Goal: Transaction & Acquisition: Subscribe to service/newsletter

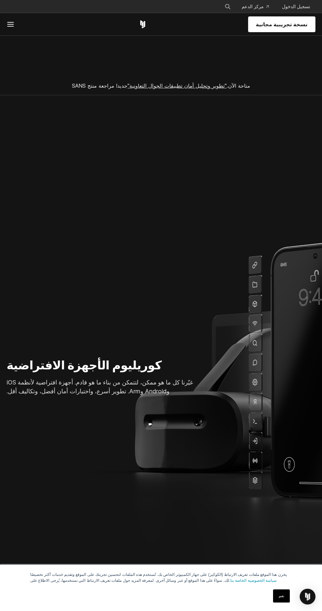
click at [214, 86] on font ""تطوير وتحليل أمان تطبيقات الجوال التعاونية"" at bounding box center [176, 85] width 99 height 7
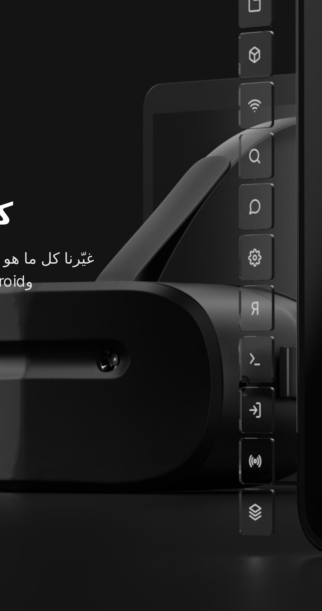
scroll to position [4, 0]
click at [268, 332] on section "كوريليوم الأجهزة الافتراضية غيّرنا كل ما هو ممكن، لتتمكن من بناء ما هو قادم. أج…" at bounding box center [161, 357] width 322 height 532
click at [266, 338] on section "كوريليوم الأجهزة الافتراضية غيّرنا كل ما هو ممكن، لتتمكن من بناء ما هو قادم. أج…" at bounding box center [161, 357] width 322 height 532
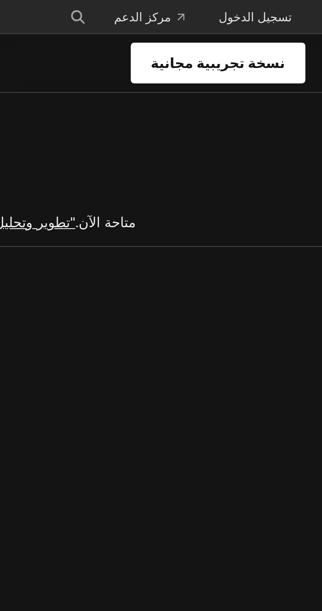
scroll to position [0, 0]
click at [296, 23] on font "نسخة تجريبية مجانية" at bounding box center [282, 24] width 52 height 7
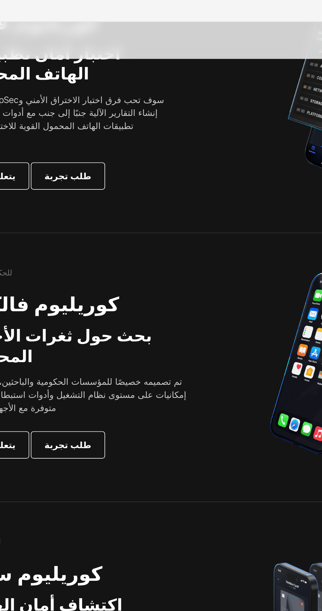
scroll to position [146, 0]
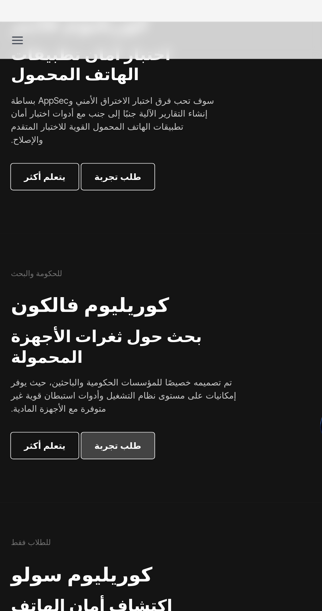
click at [75, 260] on link "طلب تجربة" at bounding box center [71, 268] width 44 height 16
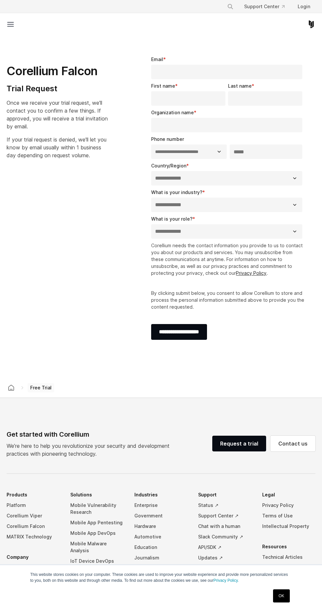
select select "**"
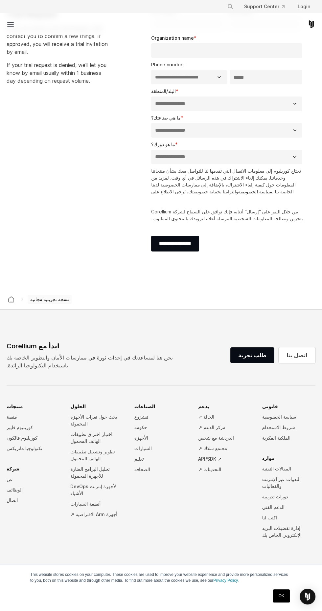
scroll to position [93, 0]
